Goal: Task Accomplishment & Management: Complete application form

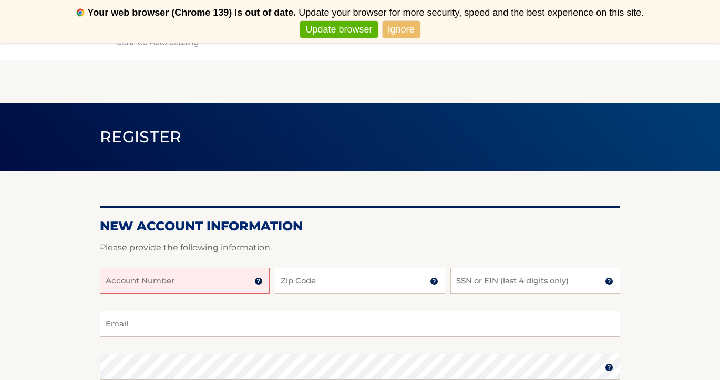
click at [228, 277] on input "Account Number" at bounding box center [185, 281] width 170 height 26
type input "44455993305"
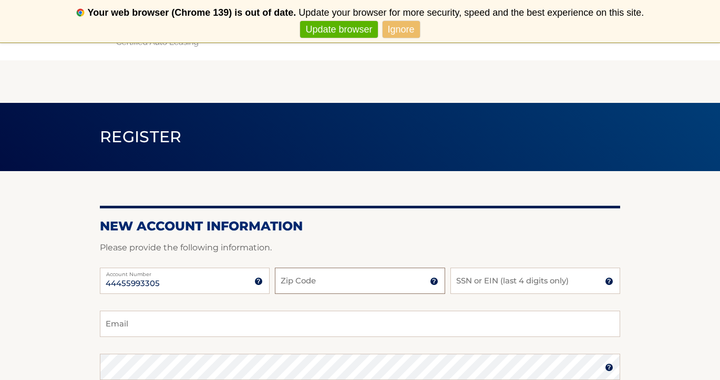
click at [309, 283] on input "Zip Code" at bounding box center [360, 281] width 170 height 26
type input "07933"
click at [471, 281] on input "SSN or EIN (last 4 digits only)" at bounding box center [535, 281] width 170 height 26
type input "8179"
click at [130, 327] on input "Email" at bounding box center [360, 324] width 520 height 26
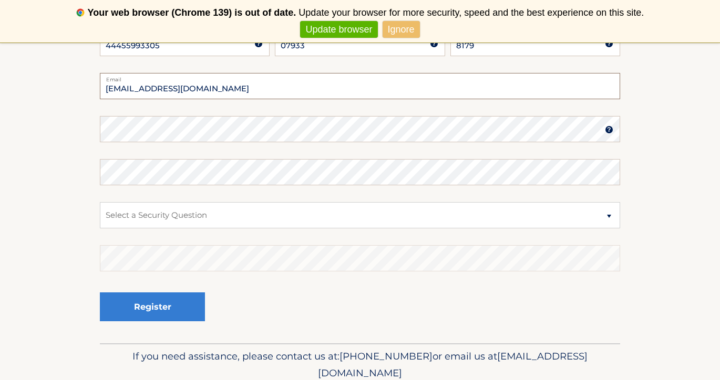
scroll to position [242, 0]
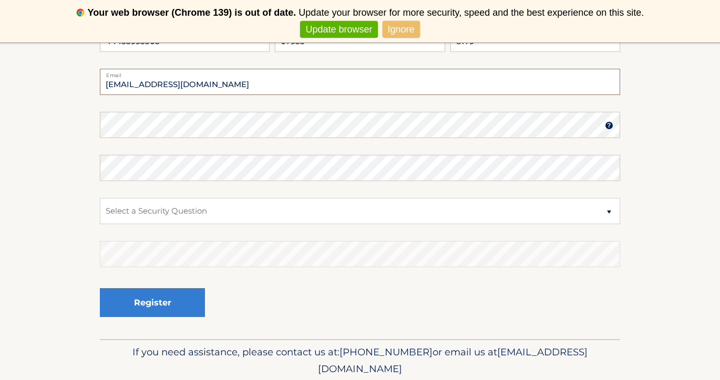
type input "ktj0138@hotmail.com"
click at [608, 213] on select "Select a Security Question What was the name of your elementary school? What is…" at bounding box center [360, 211] width 520 height 26
select select "1"
click at [100, 198] on select "Select a Security Question What was the name of your elementary school? What is…" at bounding box center [360, 211] width 520 height 26
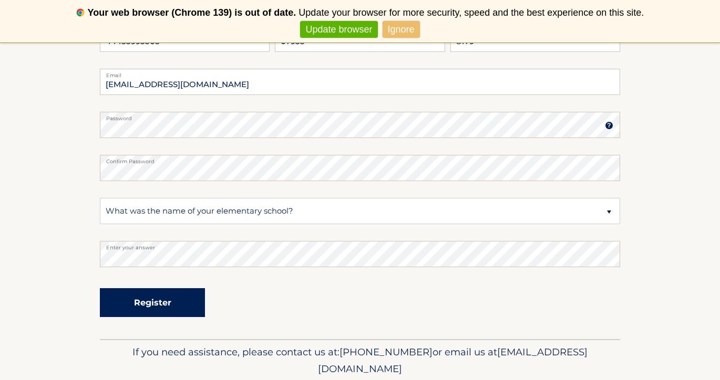
click at [136, 307] on button "Register" at bounding box center [152, 302] width 105 height 29
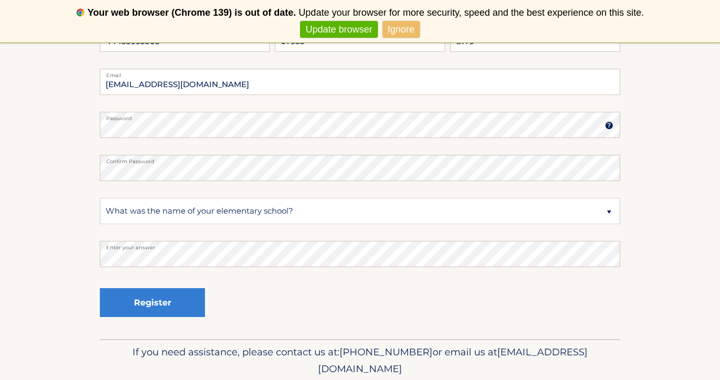
click at [192, 77] on label "Email" at bounding box center [360, 73] width 520 height 8
click at [192, 77] on input "ktj0138@hotmail.com" at bounding box center [360, 82] width 520 height 26
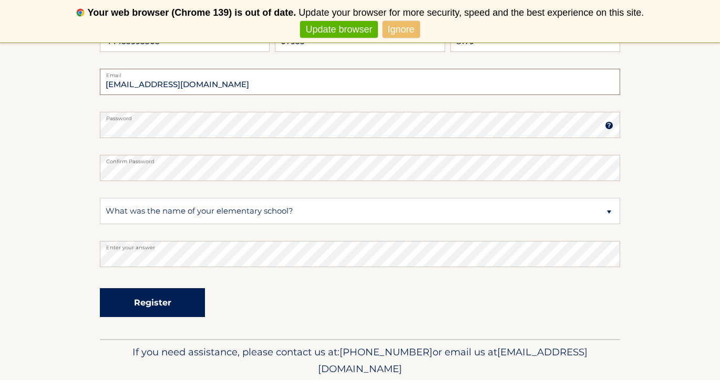
type input "[EMAIL_ADDRESS][DOMAIN_NAME]"
click at [151, 306] on button "Register" at bounding box center [152, 302] width 105 height 29
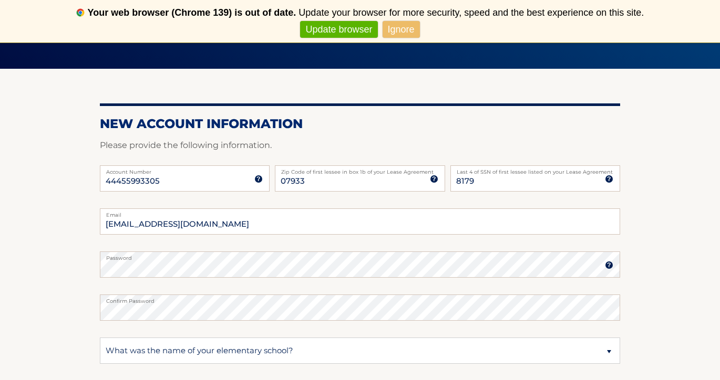
scroll to position [0, 0]
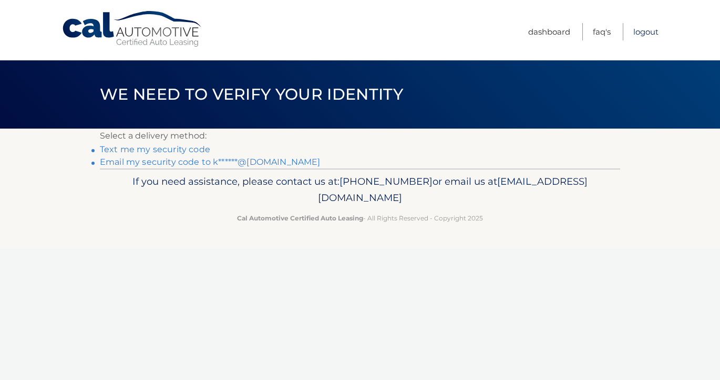
click at [642, 31] on link "Logout" at bounding box center [645, 31] width 25 height 17
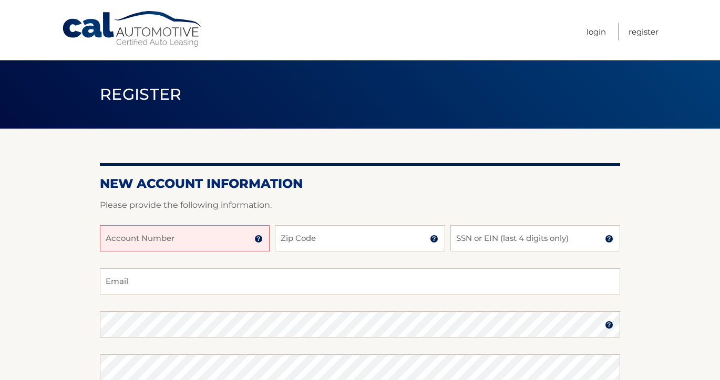
click at [168, 241] on input "Account Number" at bounding box center [185, 238] width 170 height 26
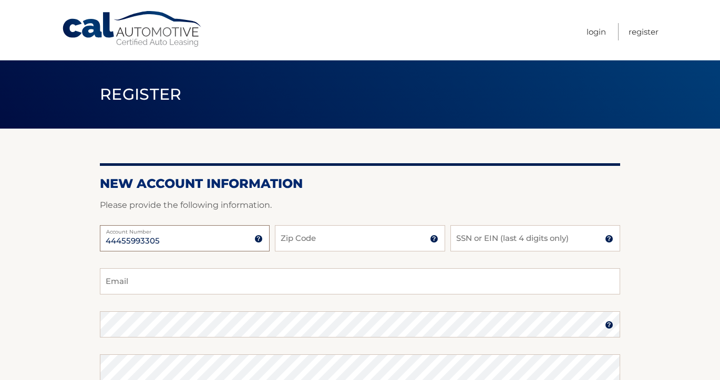
type input "44455993305"
click at [316, 242] on input "Zip Code" at bounding box center [360, 238] width 170 height 26
type input "07933"
click at [461, 240] on input "SSN or EIN (last 4 digits only)" at bounding box center [535, 238] width 170 height 26
type input "8179"
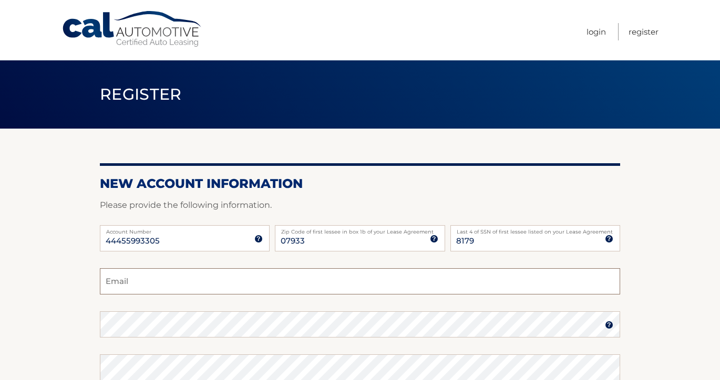
click at [307, 282] on input "Email" at bounding box center [360, 281] width 520 height 26
type input "[EMAIL_ADDRESS][DOMAIN_NAME]"
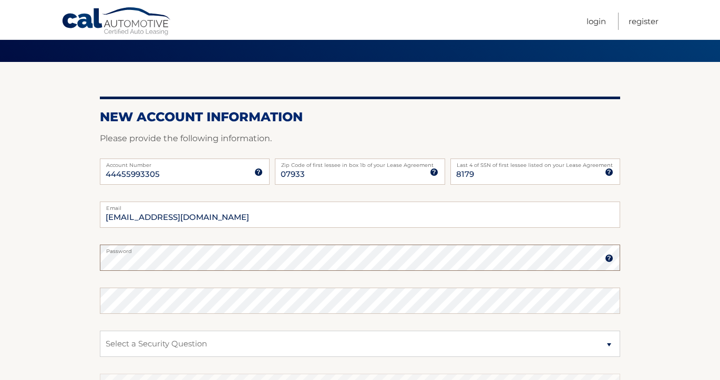
scroll to position [68, 0]
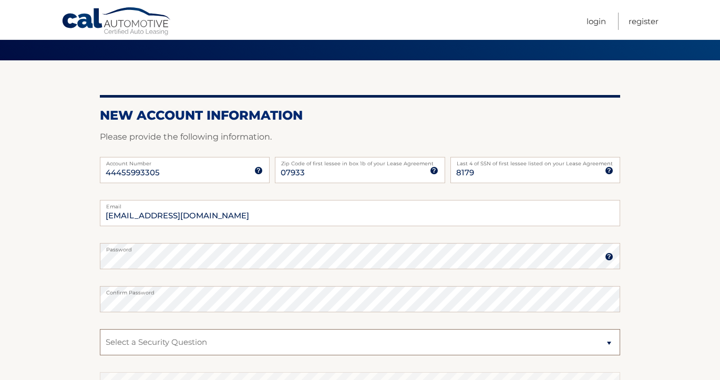
click at [215, 342] on select "Select a Security Question What was the name of your elementary school? What is…" at bounding box center [360, 342] width 520 height 26
select select "4"
click at [100, 329] on select "Select a Security Question What was the name of your elementary school? What is…" at bounding box center [360, 342] width 520 height 26
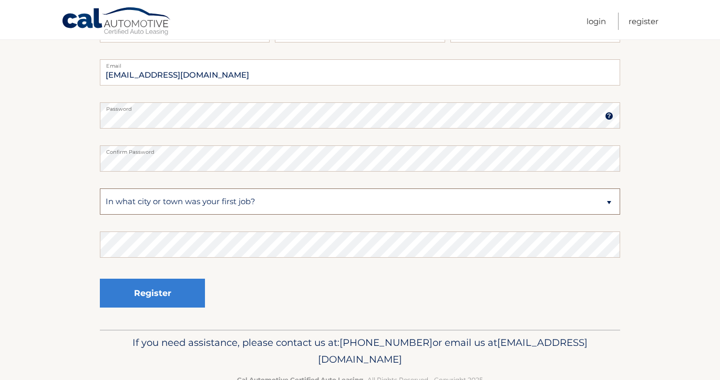
scroll to position [239, 0]
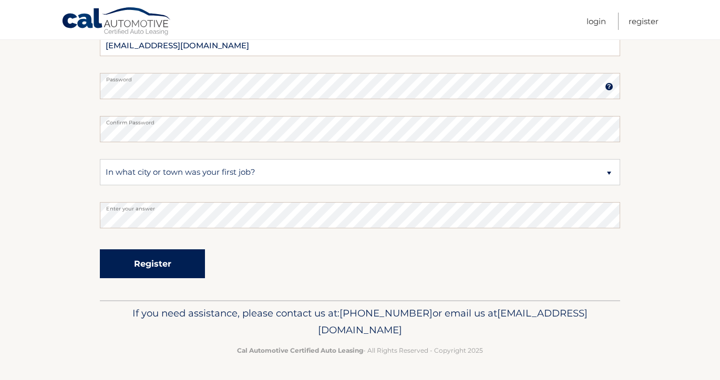
click at [154, 264] on button "Register" at bounding box center [152, 264] width 105 height 29
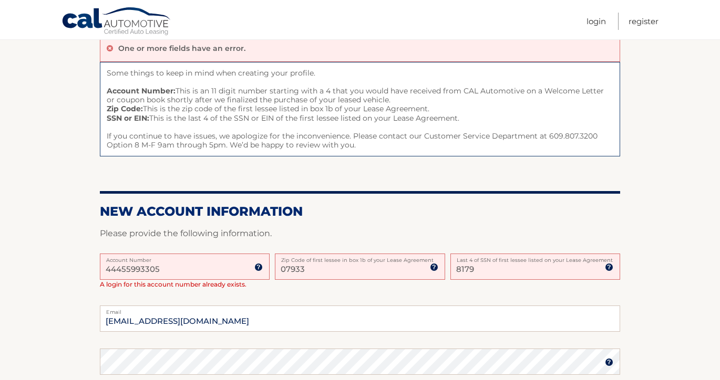
scroll to position [104, 0]
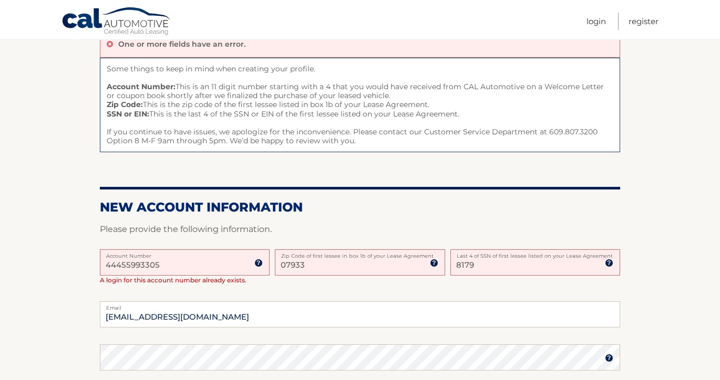
click at [164, 264] on input "44455993305" at bounding box center [185, 263] width 170 height 26
type input "44455993305"
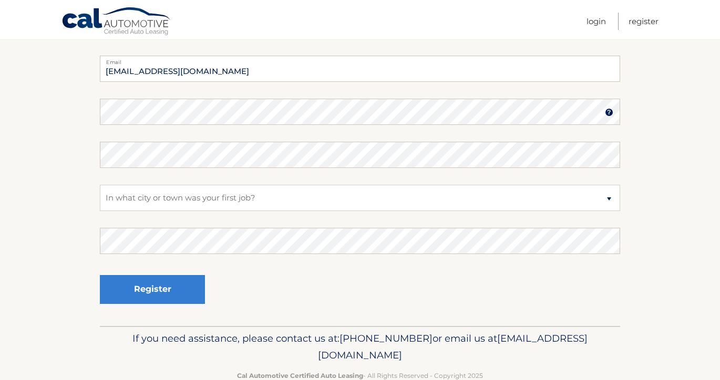
scroll to position [366, 0]
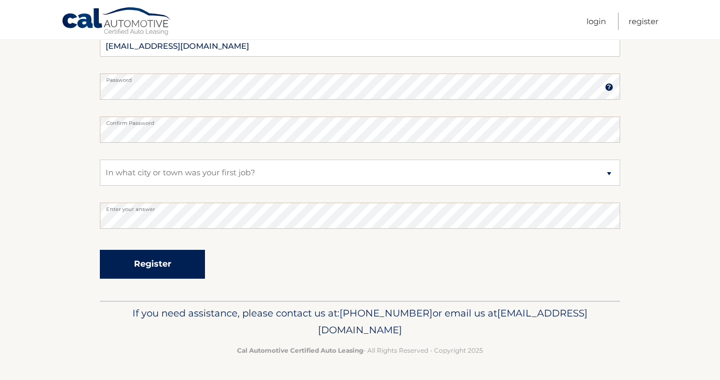
click at [154, 261] on button "Register" at bounding box center [152, 264] width 105 height 29
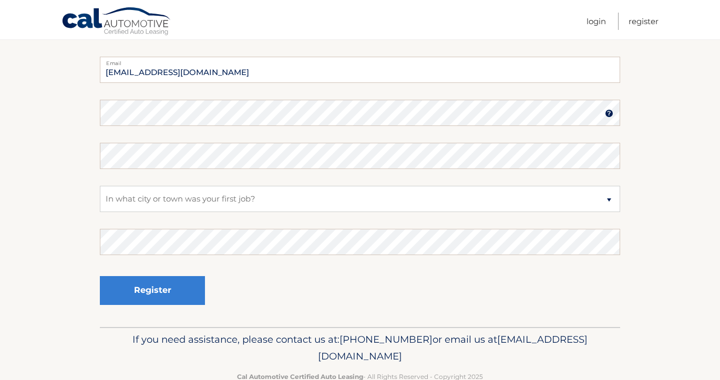
scroll to position [375, 0]
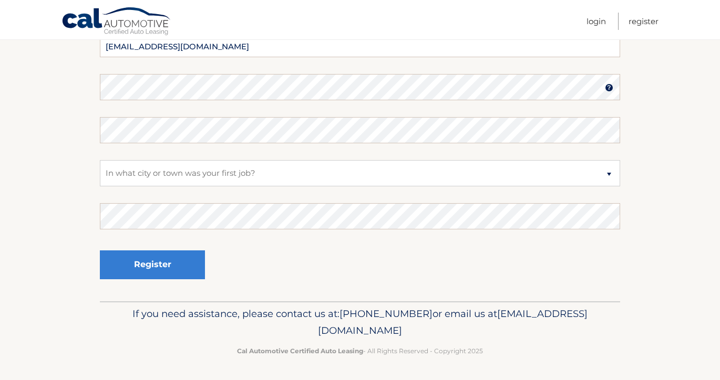
drag, startPoint x: 268, startPoint y: 329, endPoint x: 467, endPoint y: 325, distance: 198.7
click at [467, 325] on p "If you need assistance, please contact us at: [PHONE_NUMBER] or email us at [EM…" at bounding box center [360, 323] width 507 height 34
copy span "[EMAIL_ADDRESS][DOMAIN_NAME]"
